Goal: Transaction & Acquisition: Book appointment/travel/reservation

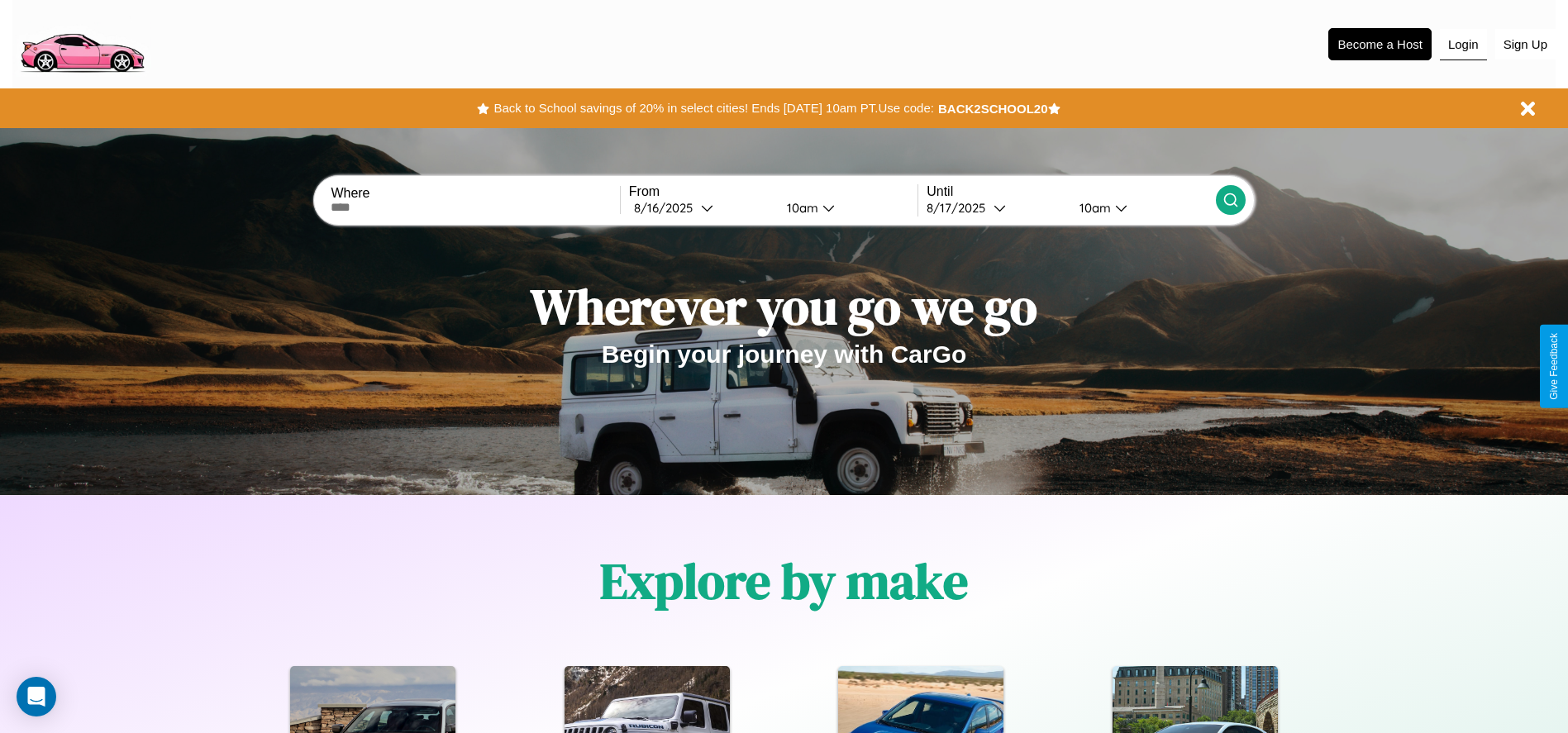
click at [1464, 44] on button "Login" at bounding box center [1463, 44] width 47 height 32
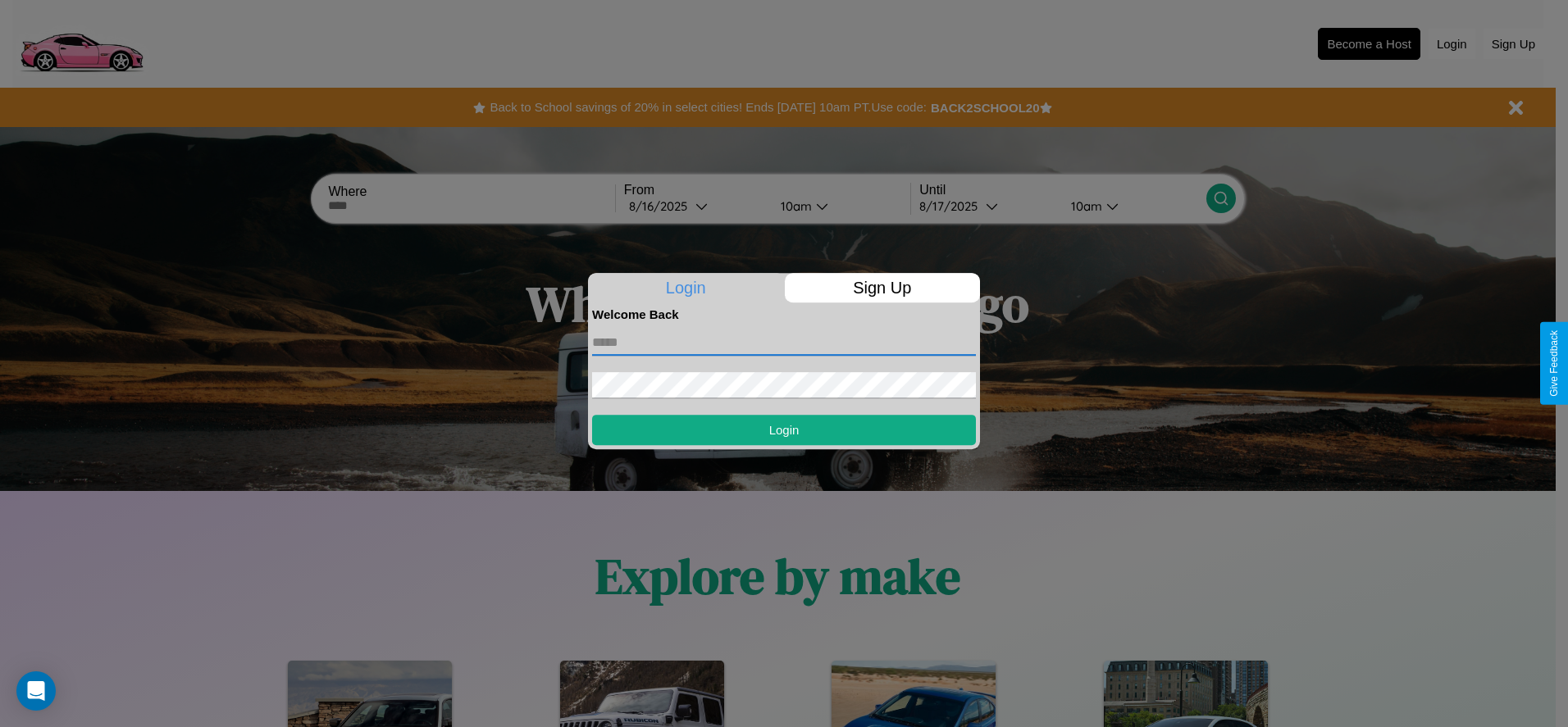
click at [784, 342] on input "text" at bounding box center [784, 342] width 384 height 26
type input "**********"
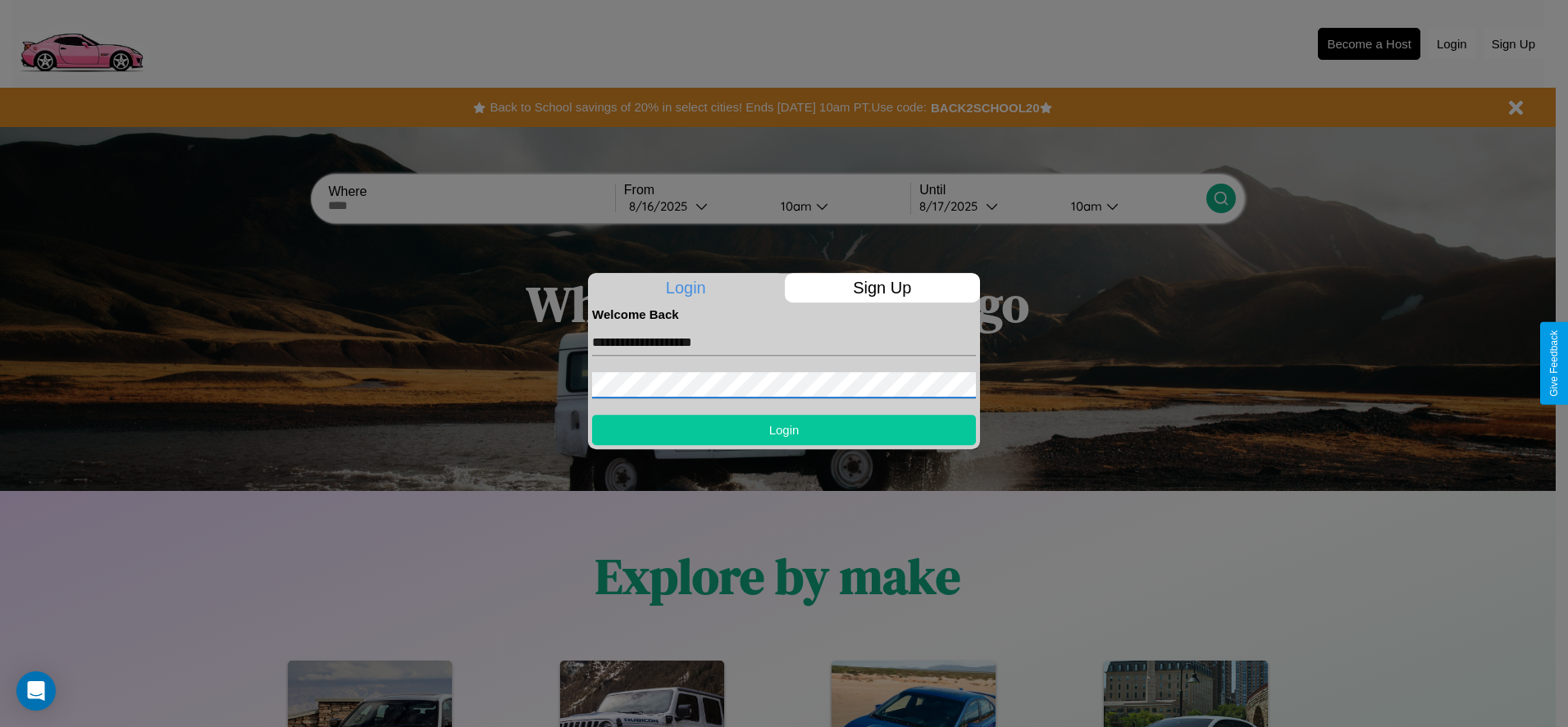
click at [784, 429] on button "Login" at bounding box center [784, 430] width 384 height 31
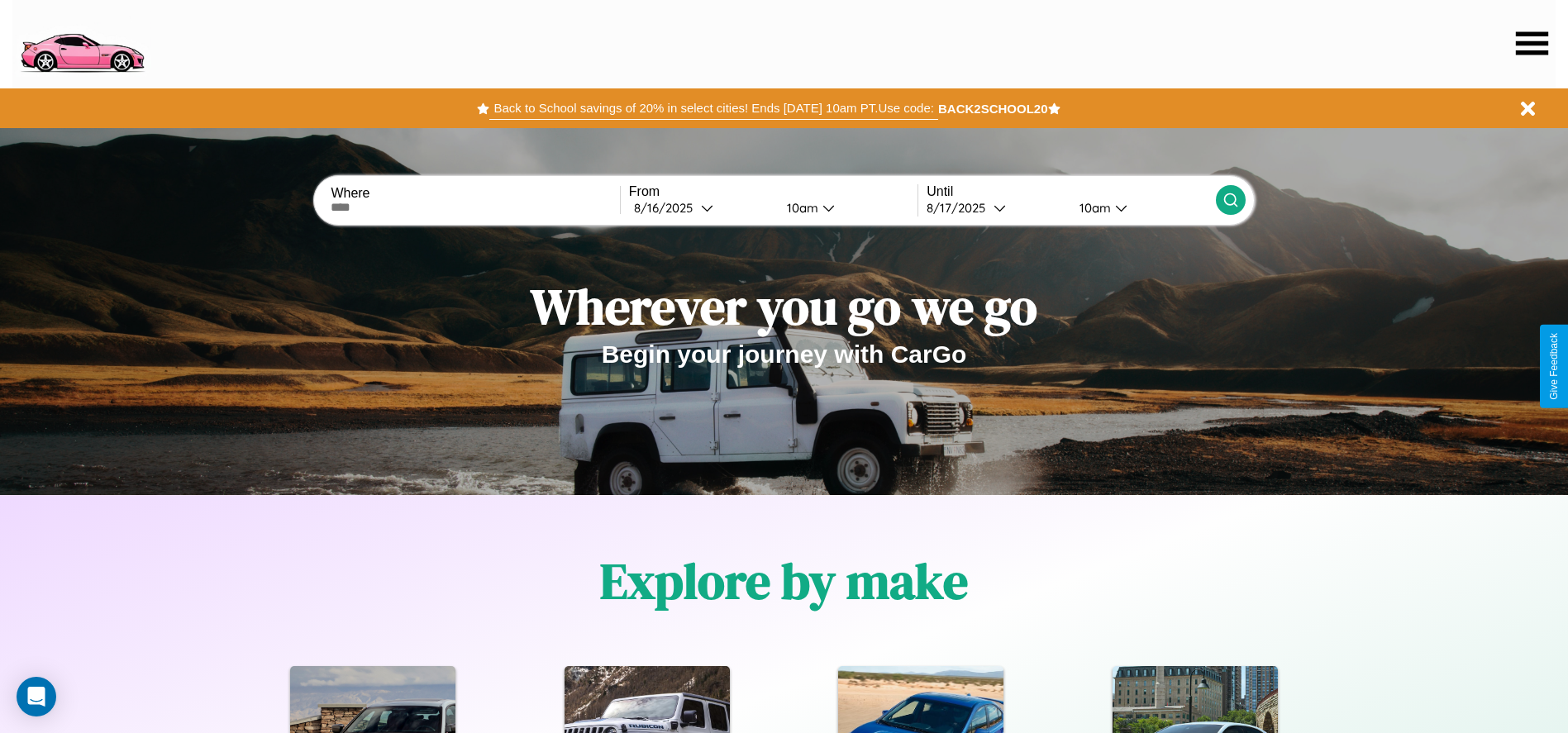
click at [713, 109] on button "Back to School savings of 20% in select cities! Ends [DATE] 10am PT. Use code:" at bounding box center [713, 108] width 448 height 23
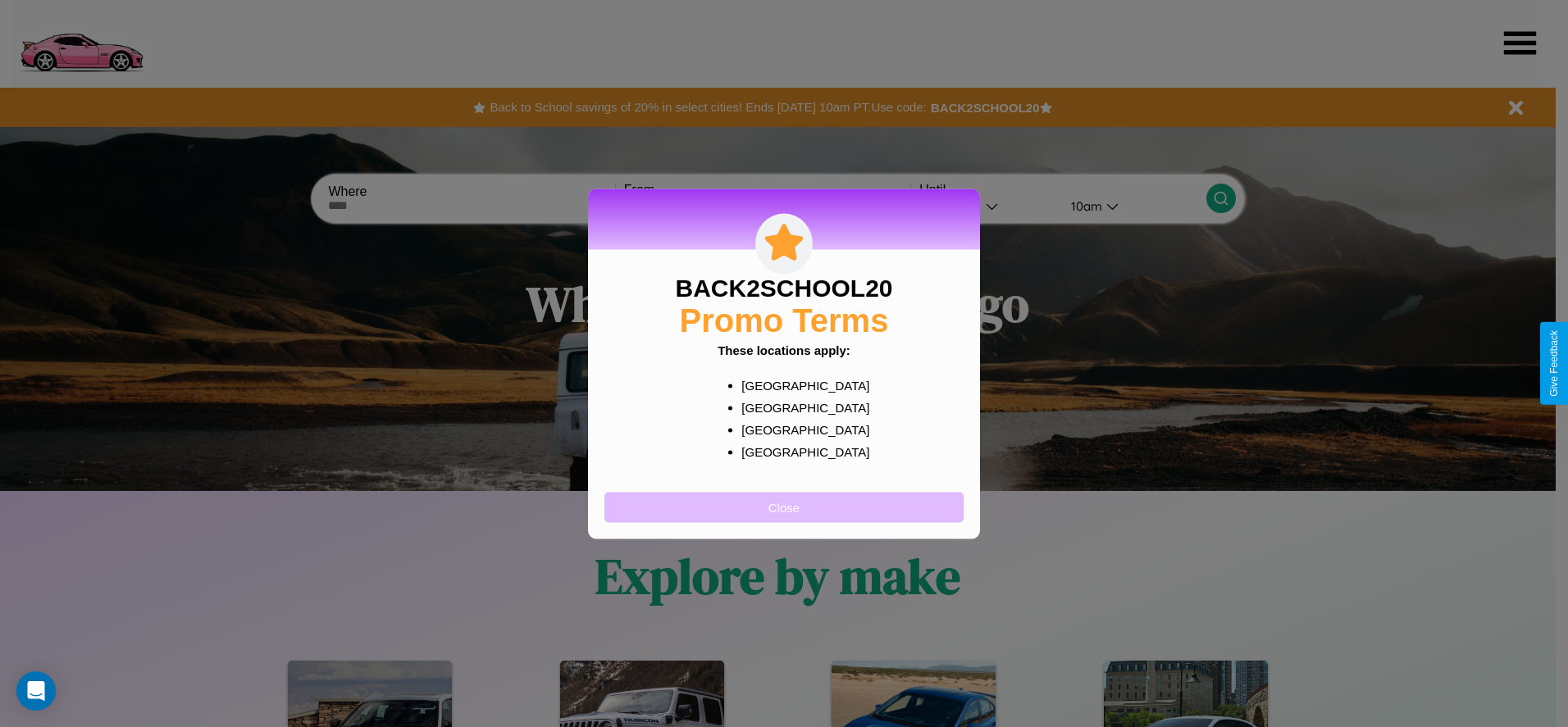
click at [784, 506] on button "Close" at bounding box center [783, 507] width 359 height 31
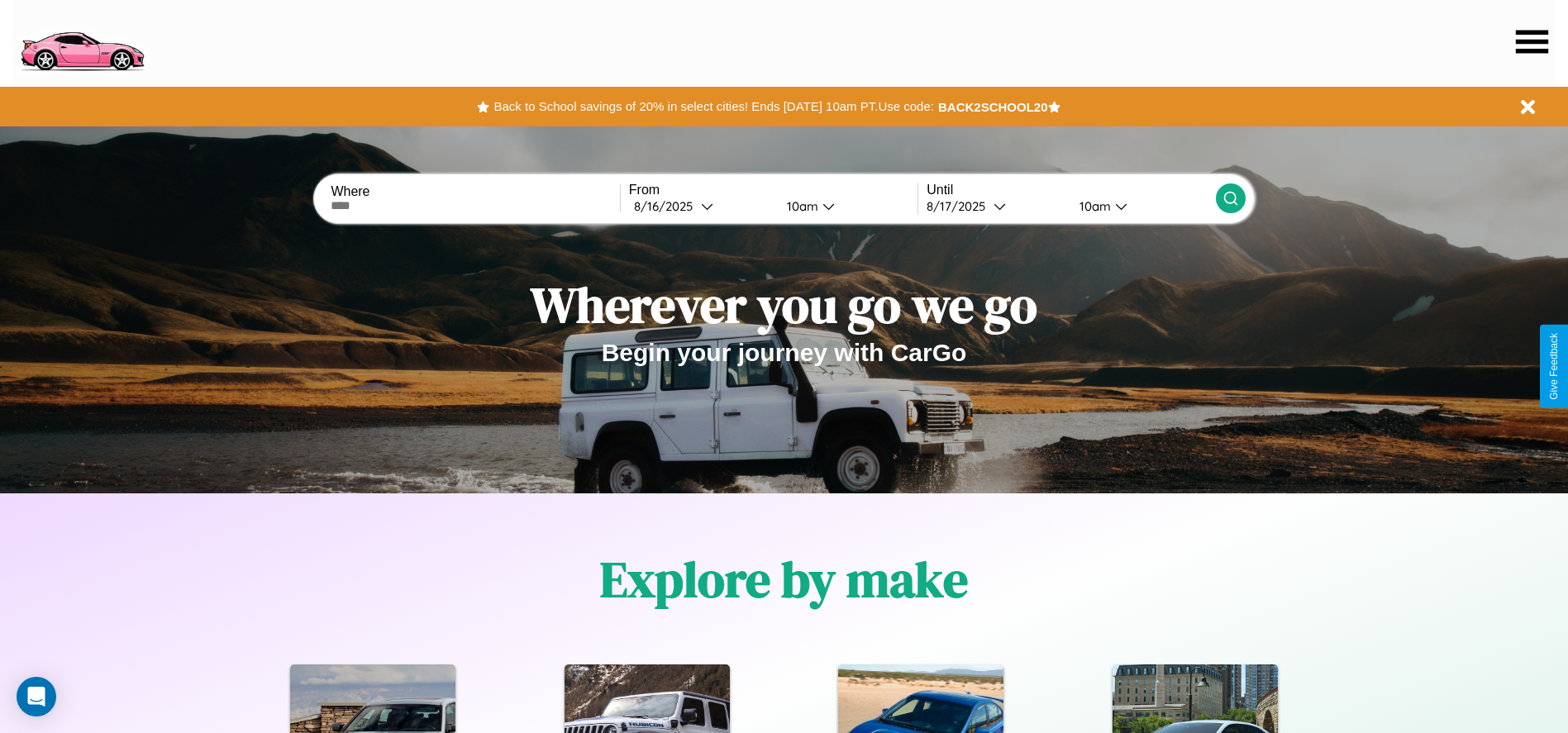
scroll to position [343, 0]
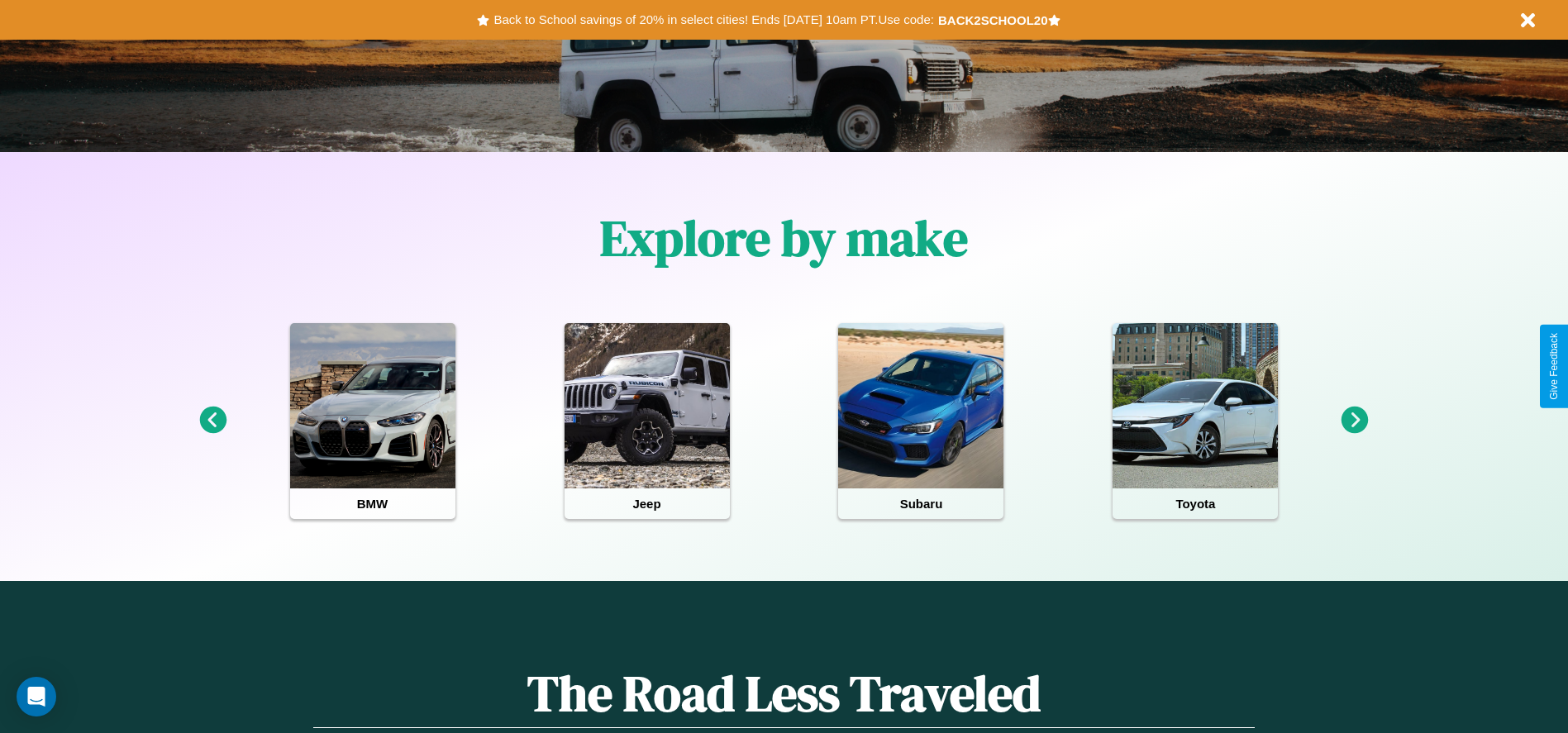
click at [1355, 421] on icon at bounding box center [1355, 420] width 27 height 27
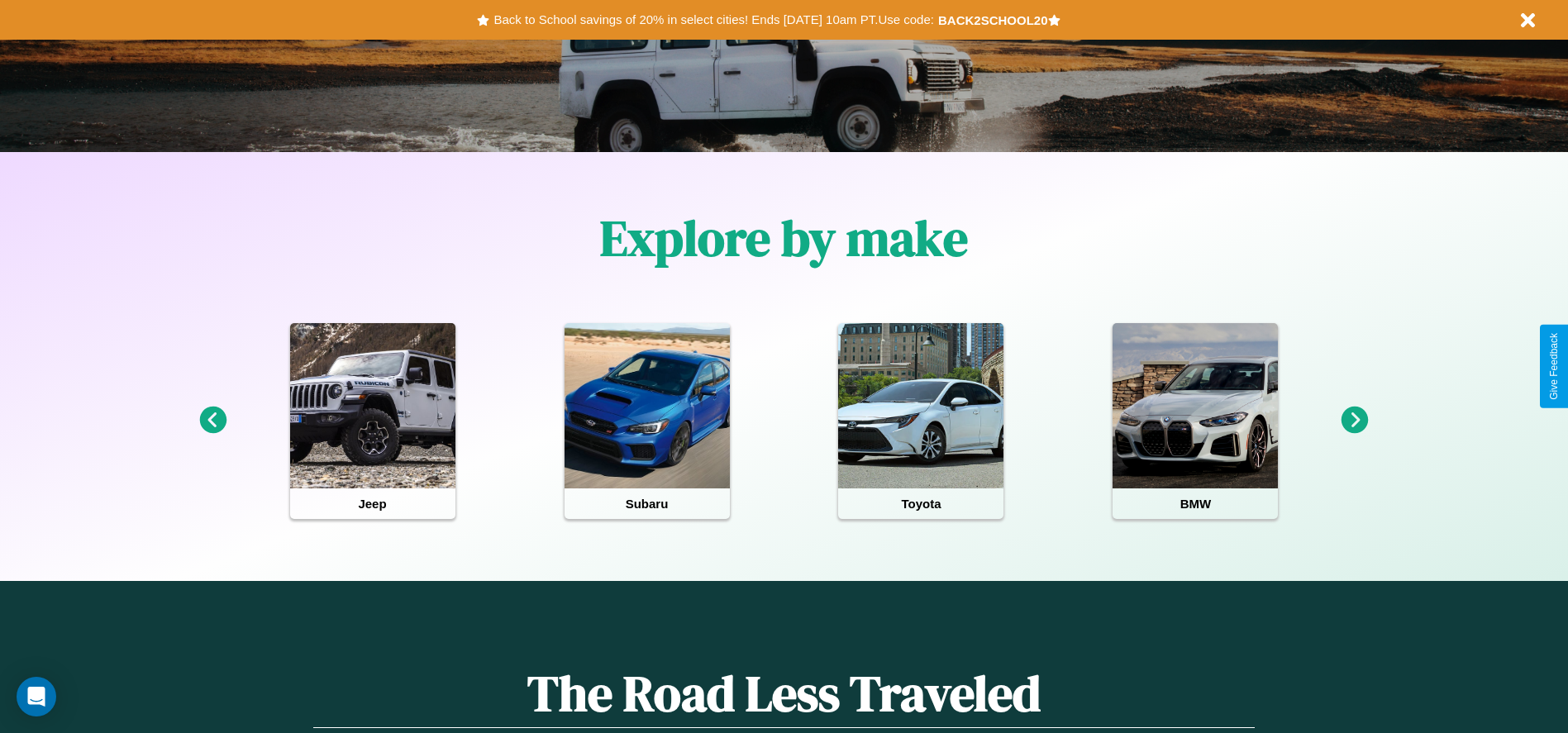
click at [1355, 421] on icon at bounding box center [1355, 420] width 27 height 27
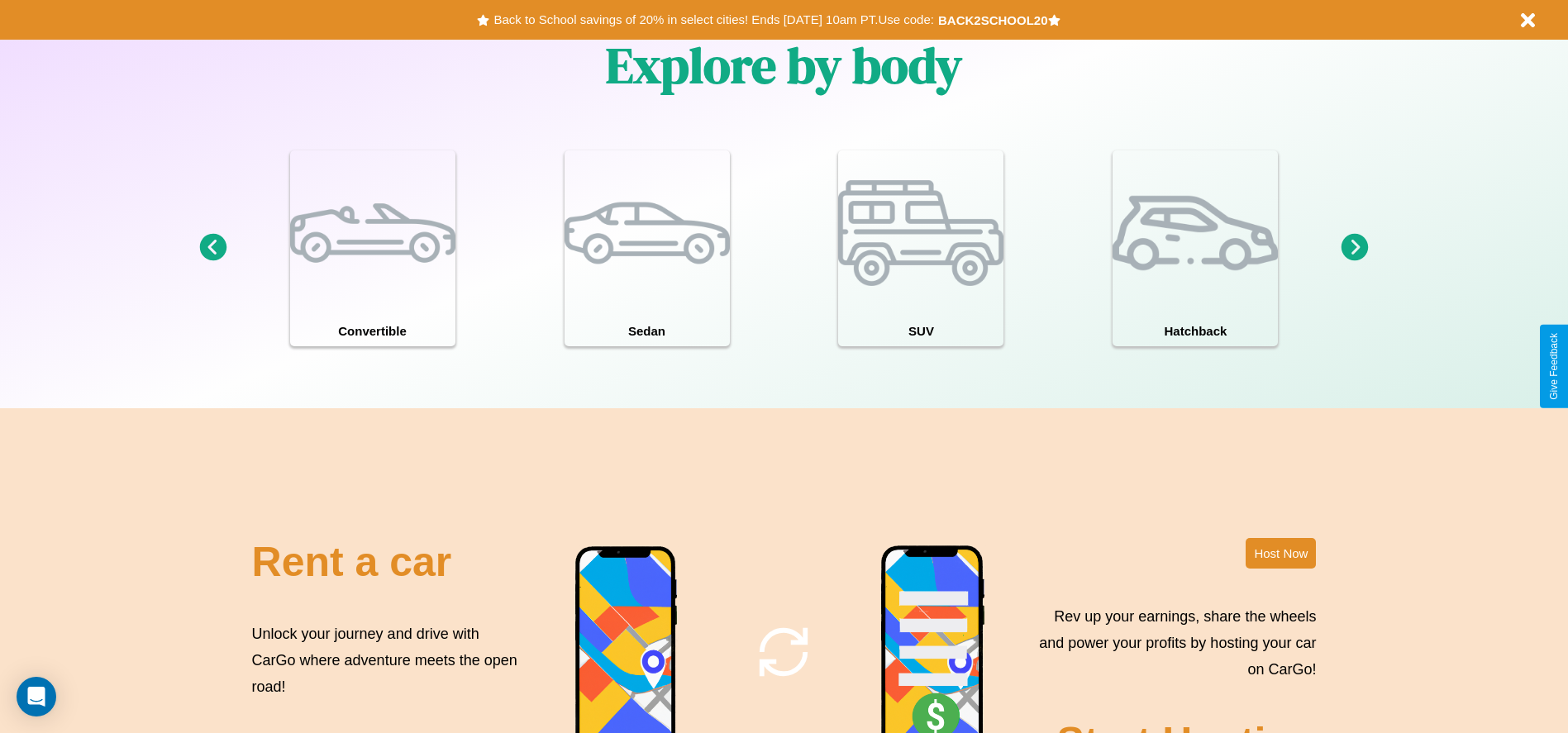
scroll to position [2000, 0]
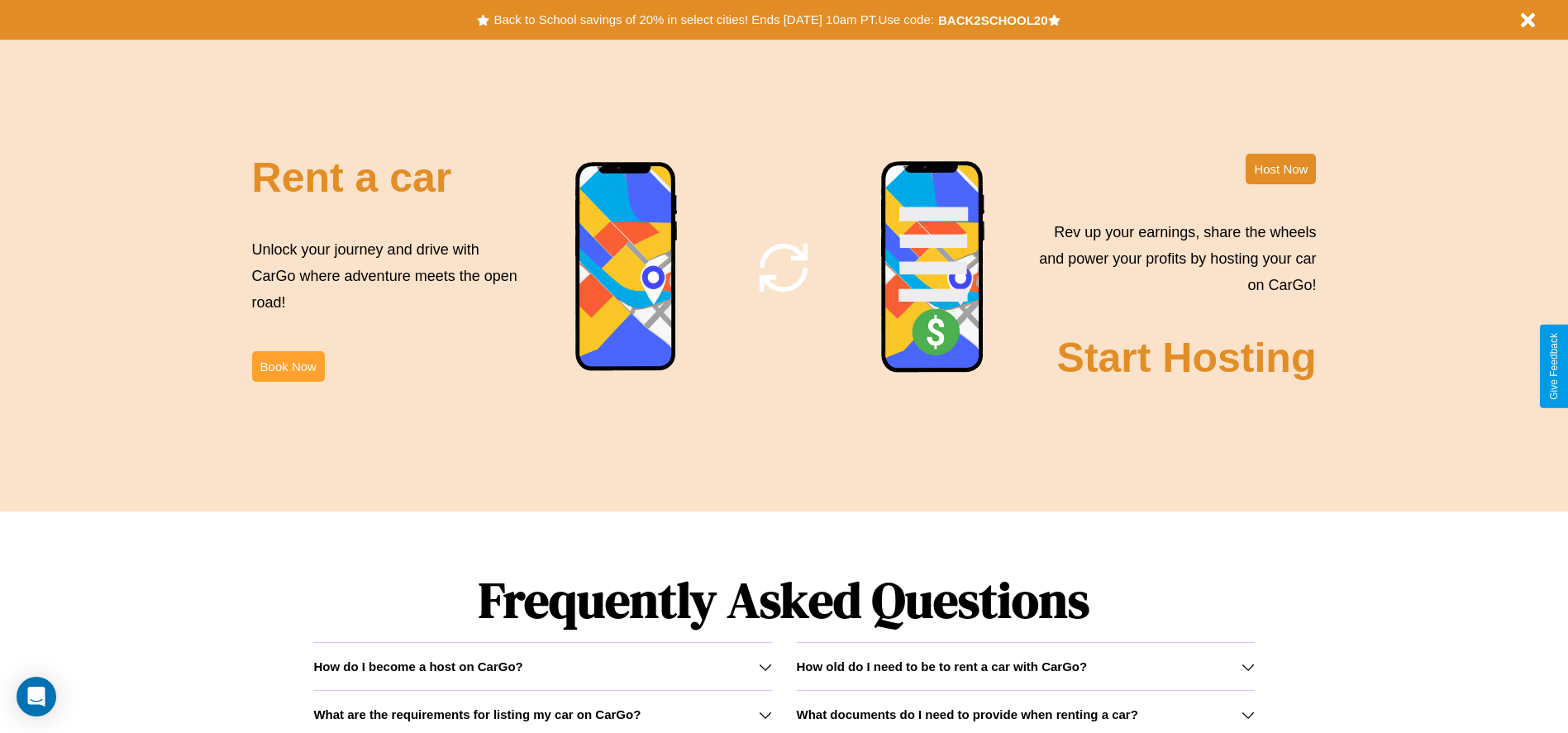
click at [287, 366] on button "Book Now" at bounding box center [288, 367] width 73 height 31
